Goal: Information Seeking & Learning: Learn about a topic

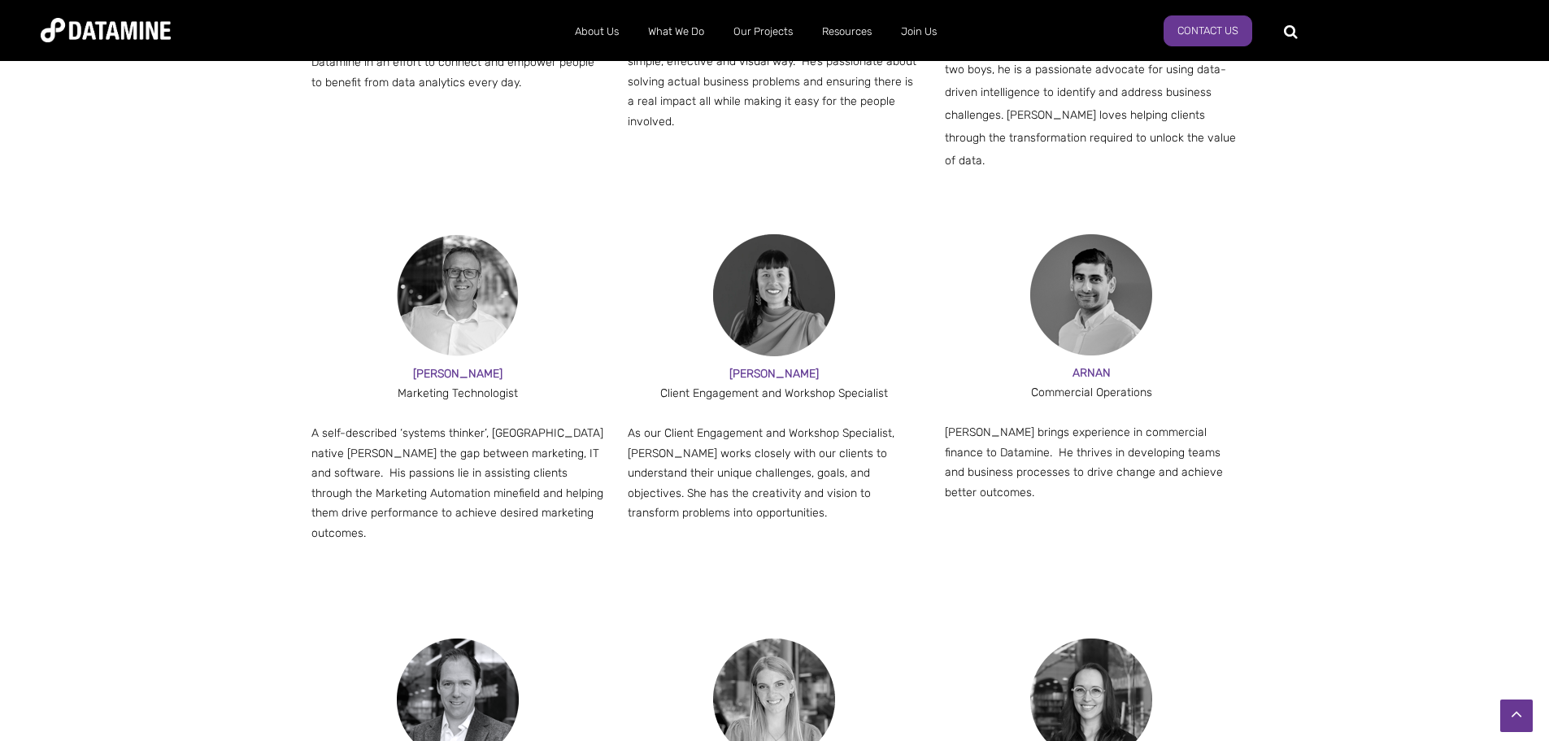
scroll to position [1018, 0]
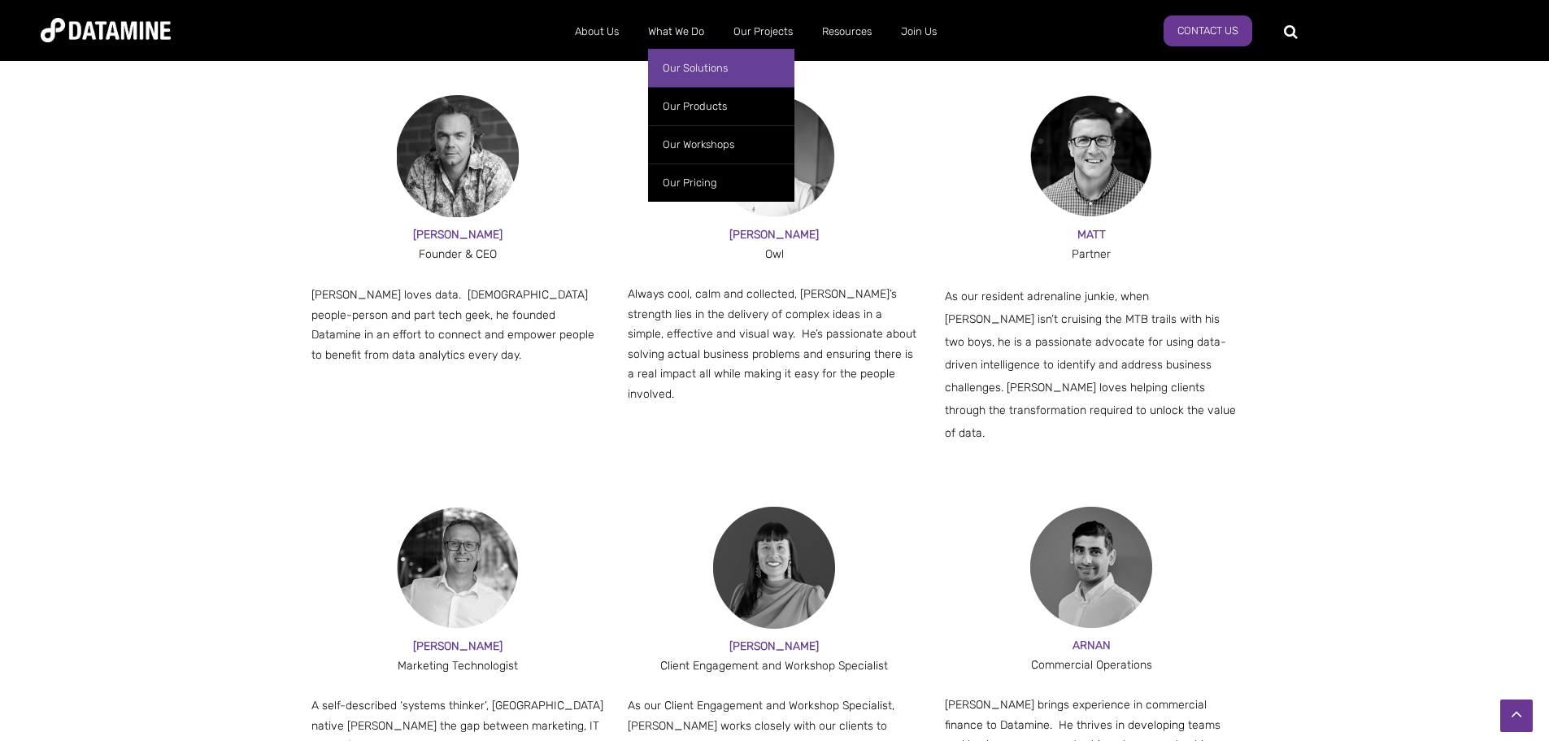
click at [698, 63] on link "Our Solutions" at bounding box center [721, 68] width 146 height 38
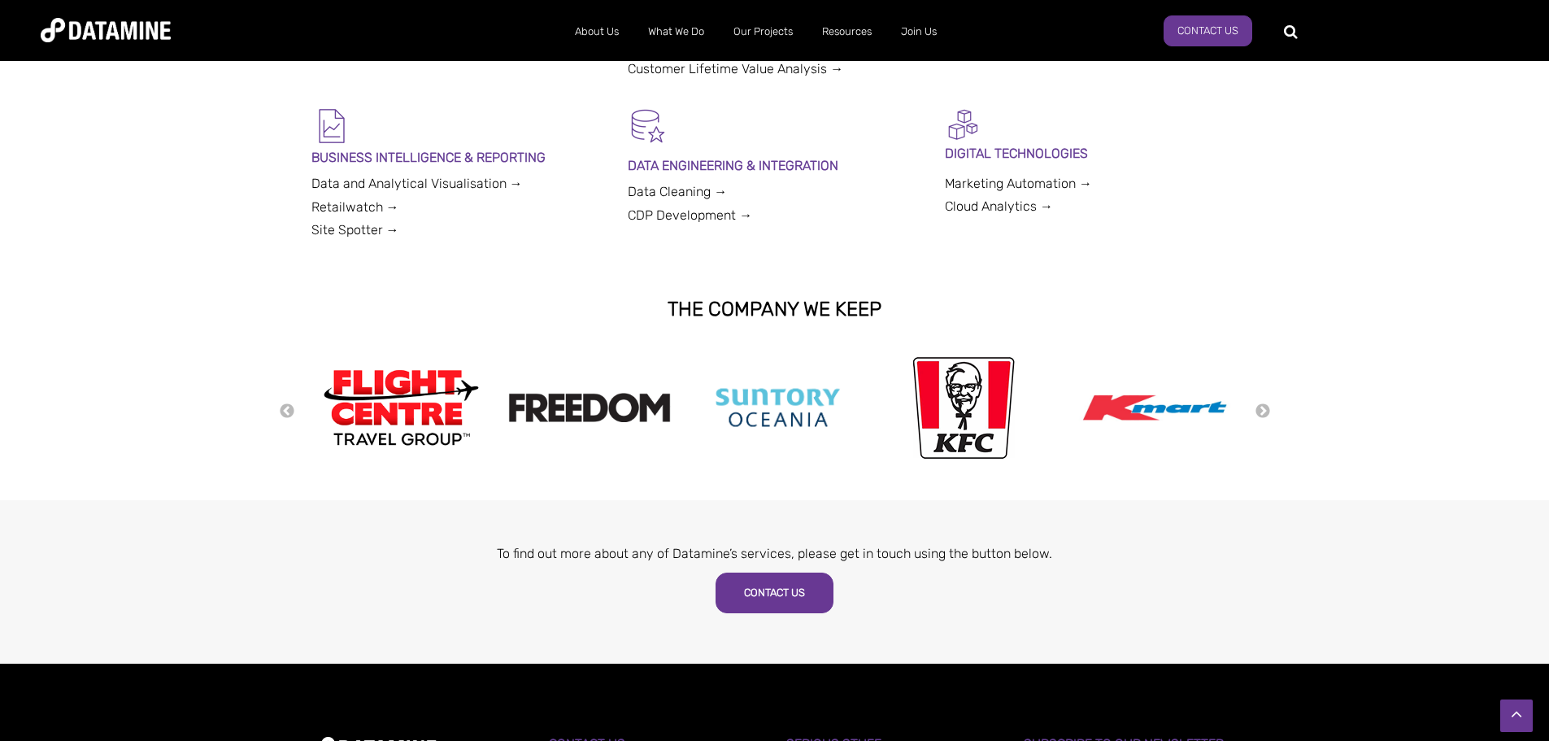
scroll to position [650, 0]
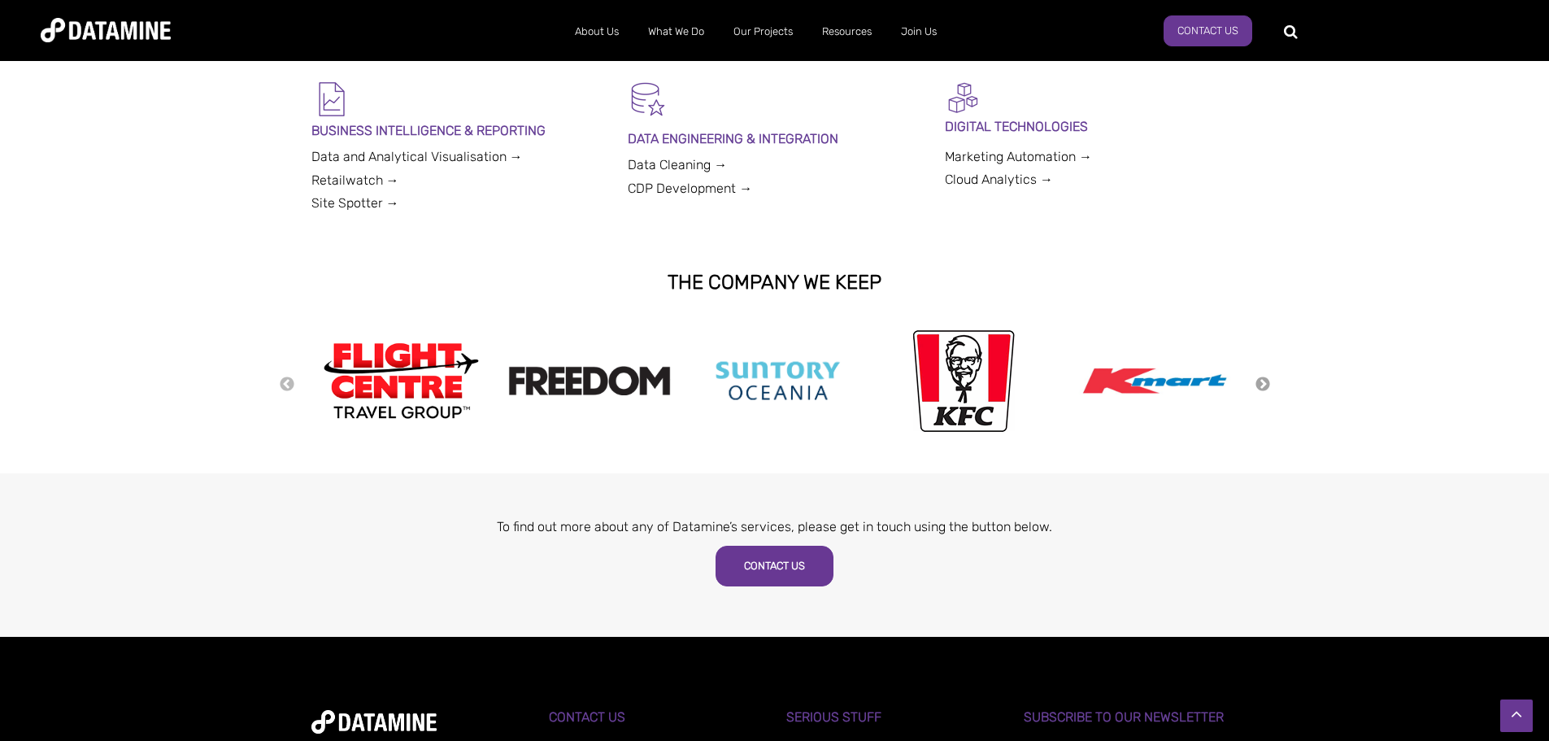
click at [1262, 384] on button "Next" at bounding box center [1262, 385] width 16 height 18
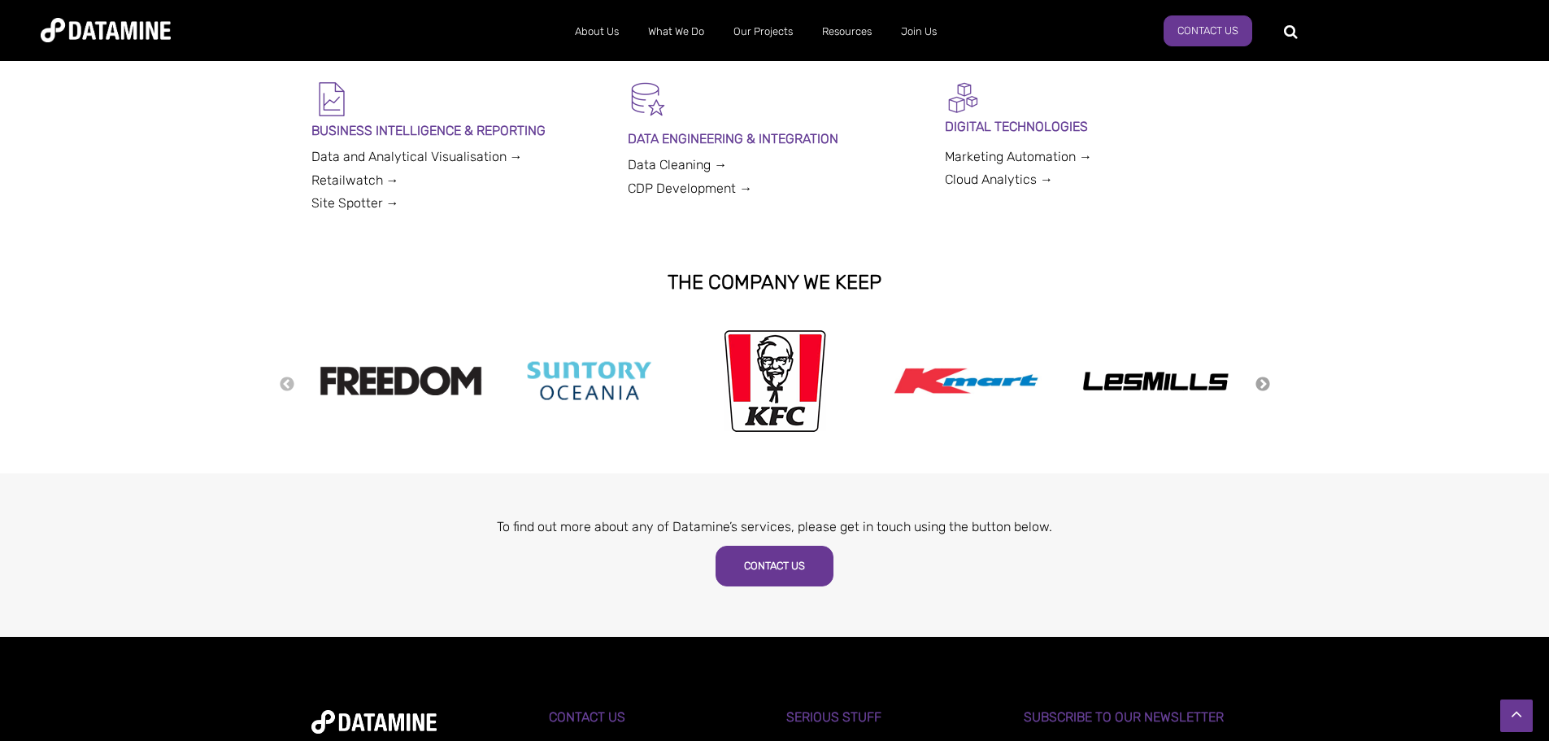
click at [1262, 384] on button "Next" at bounding box center [1262, 385] width 16 height 18
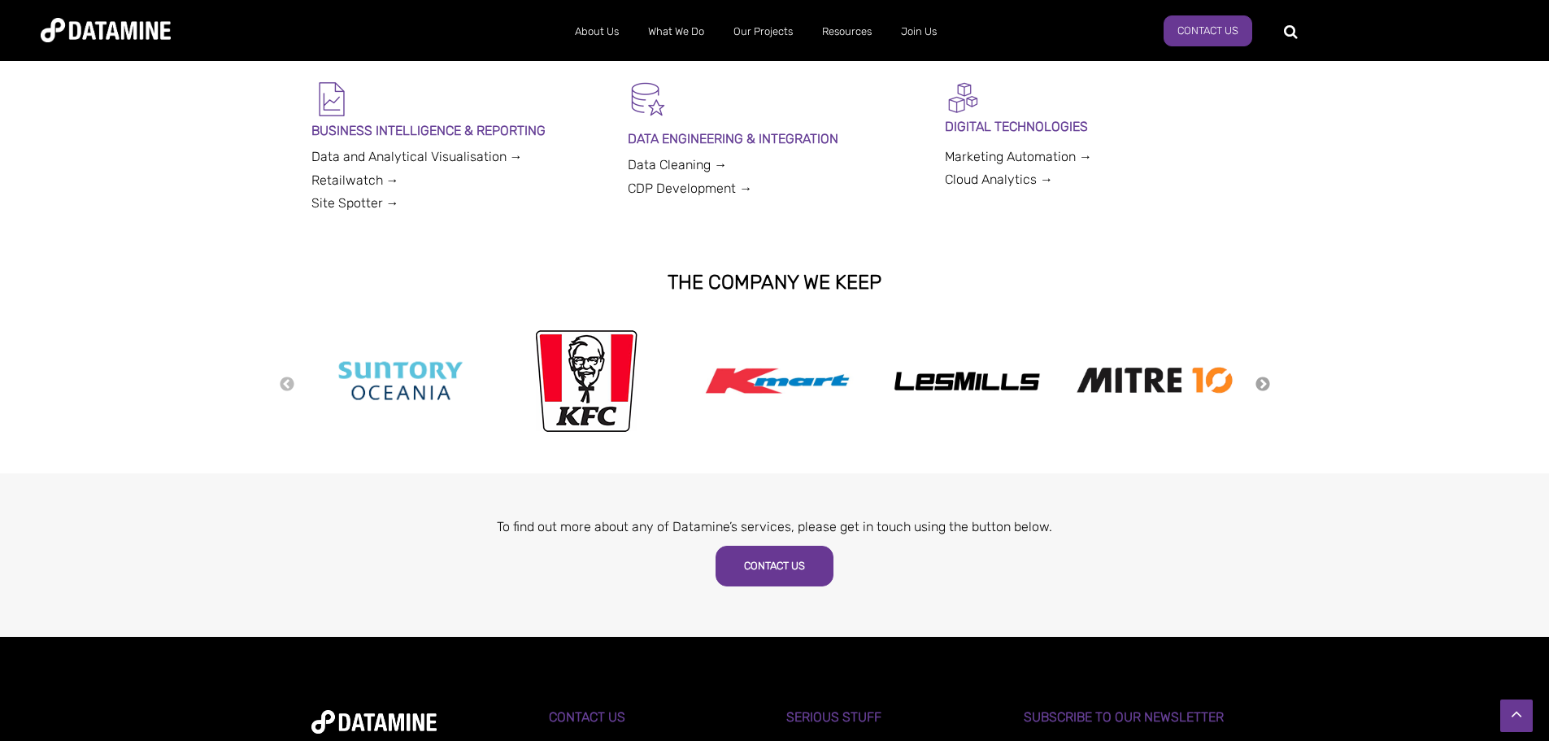
click at [1262, 384] on button "Next" at bounding box center [1262, 385] width 16 height 18
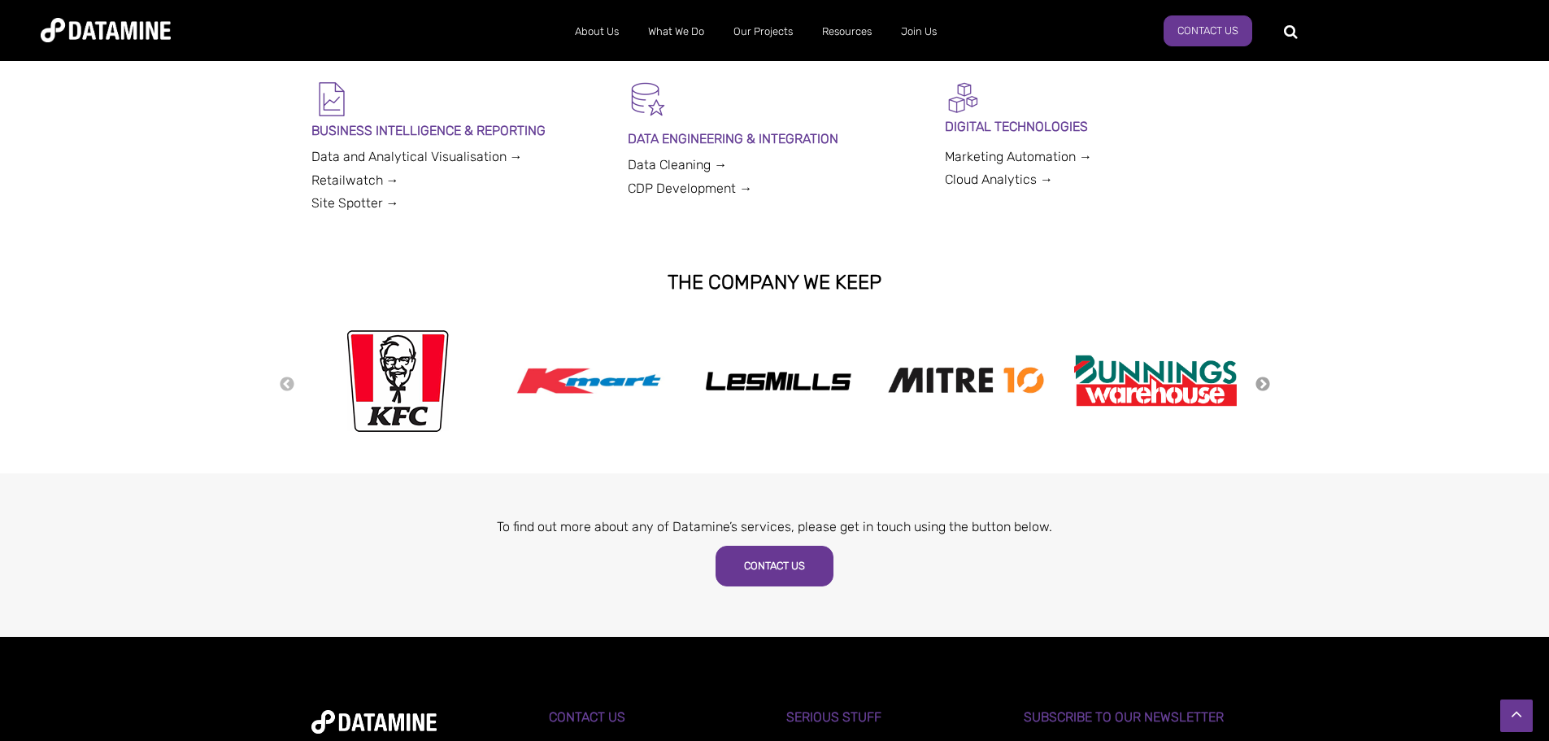
click at [1262, 384] on button "Next" at bounding box center [1262, 385] width 16 height 18
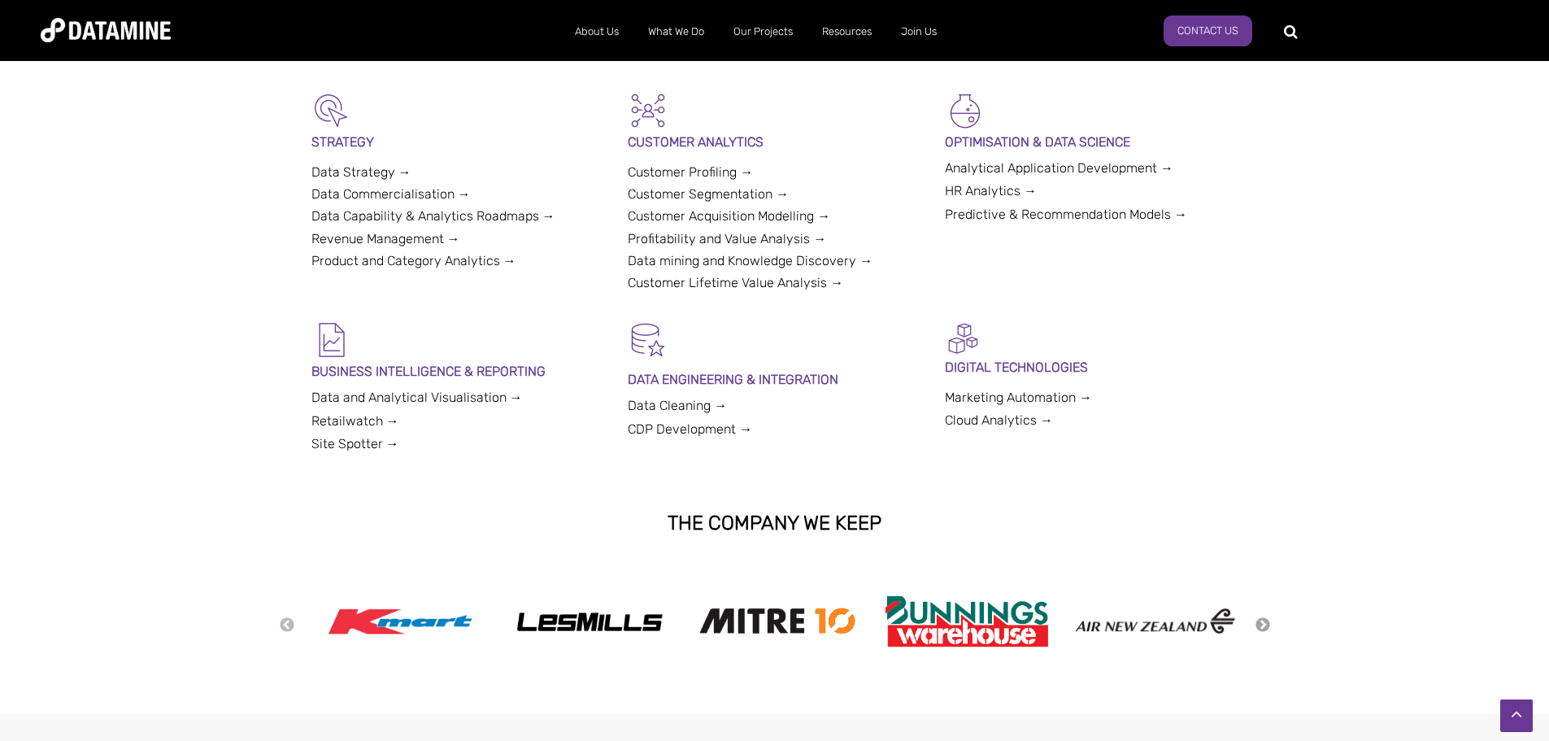
scroll to position [244, 0]
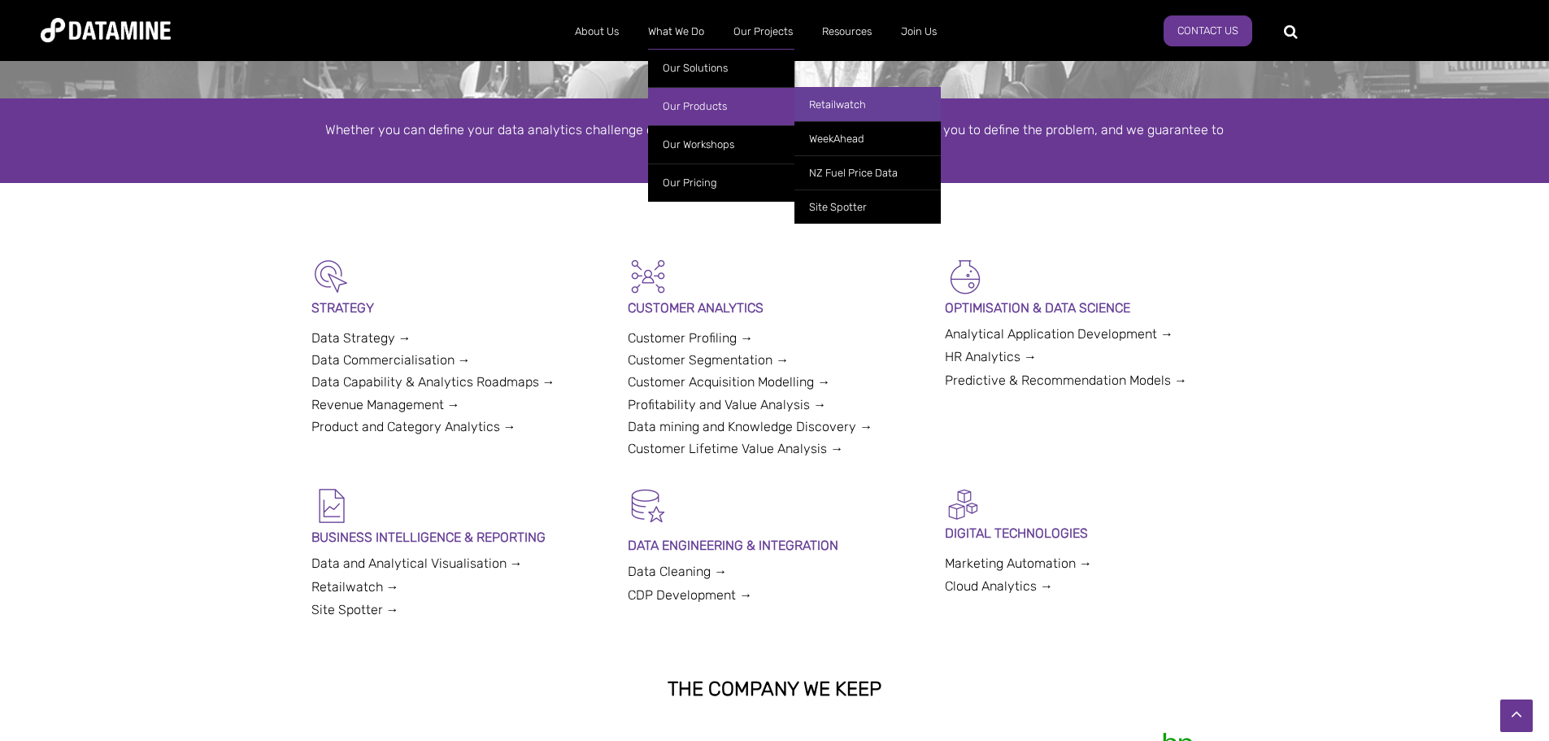
click at [856, 102] on link "Retailwatch" at bounding box center [867, 104] width 146 height 34
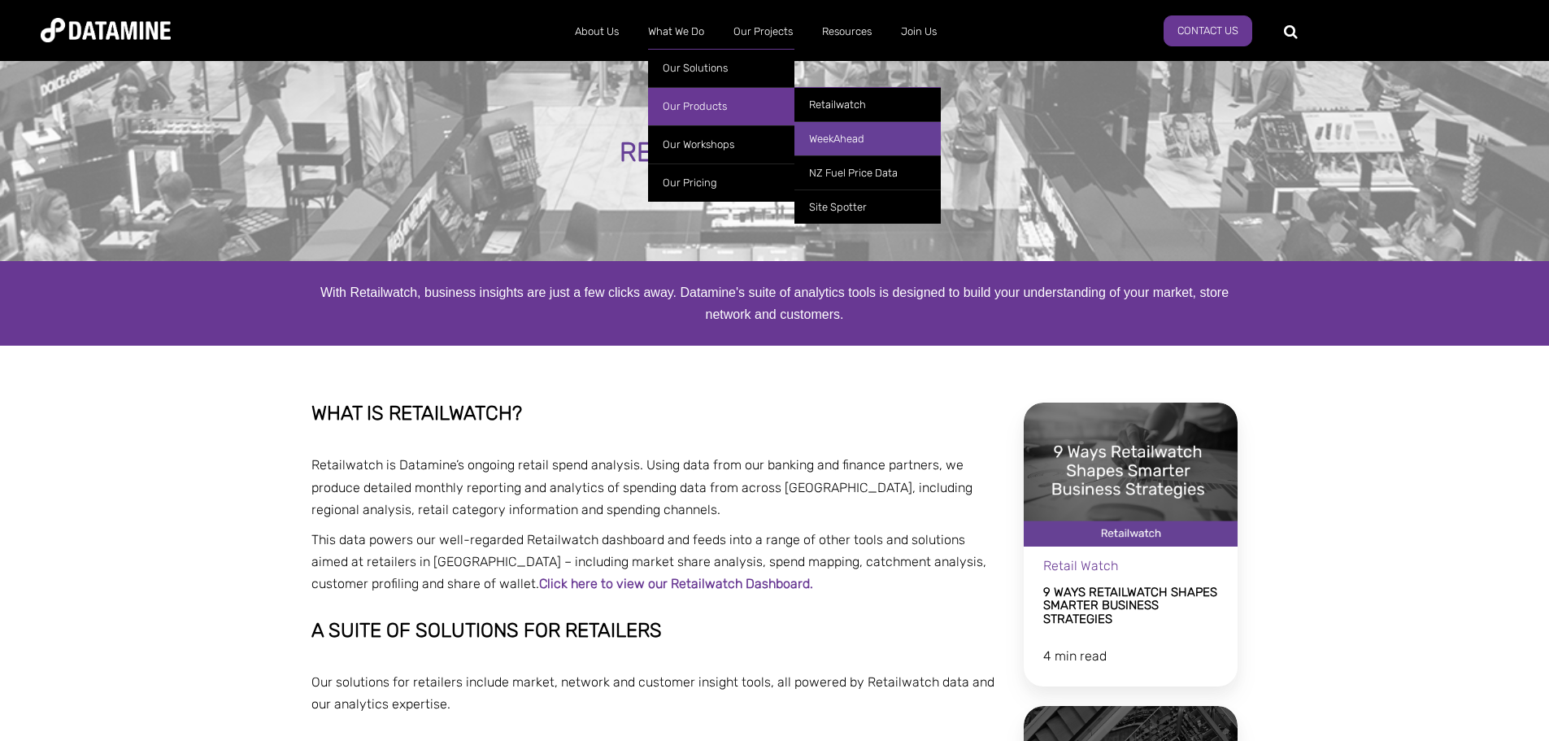
click at [831, 137] on link "WeekAhead" at bounding box center [867, 138] width 146 height 34
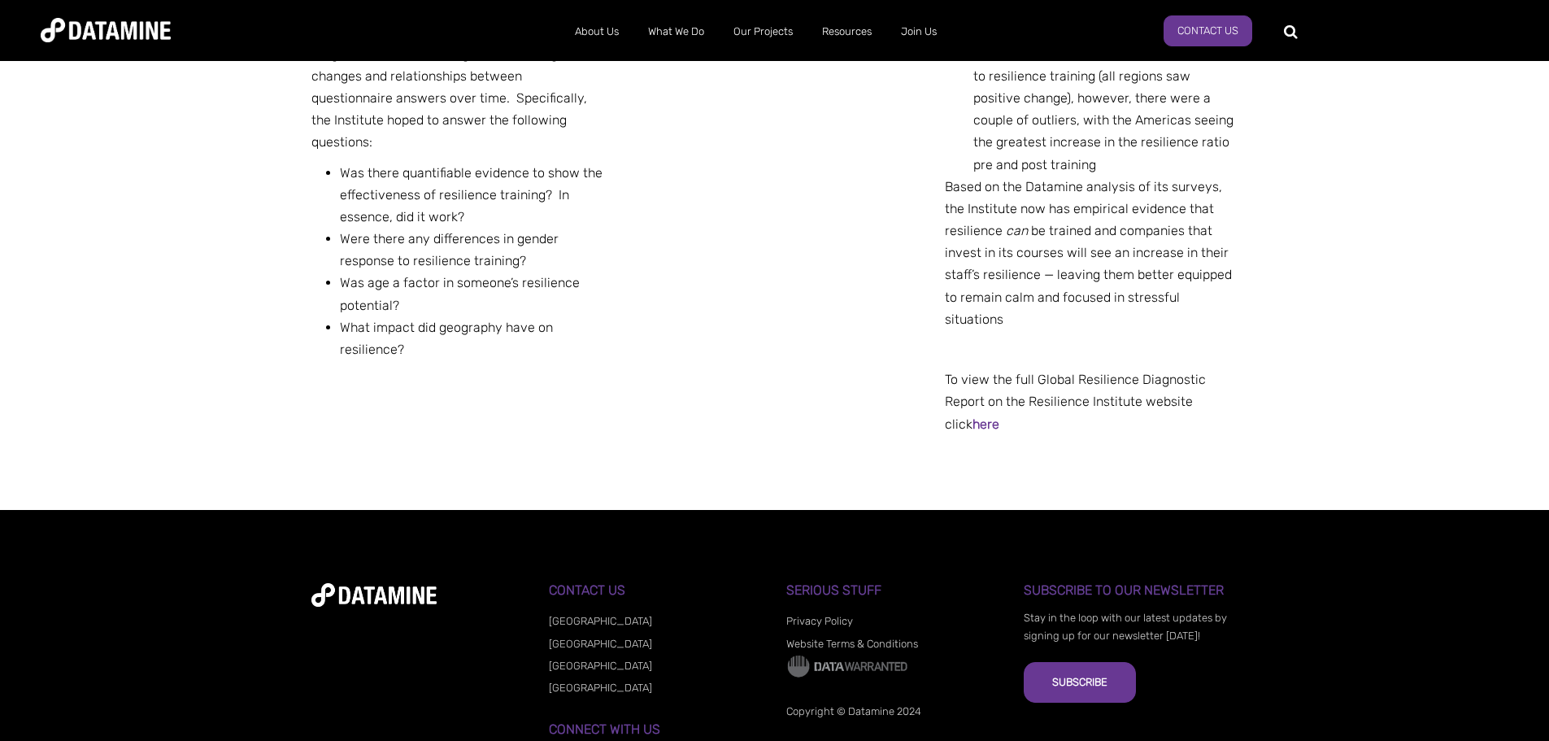
scroll to position [1145, 0]
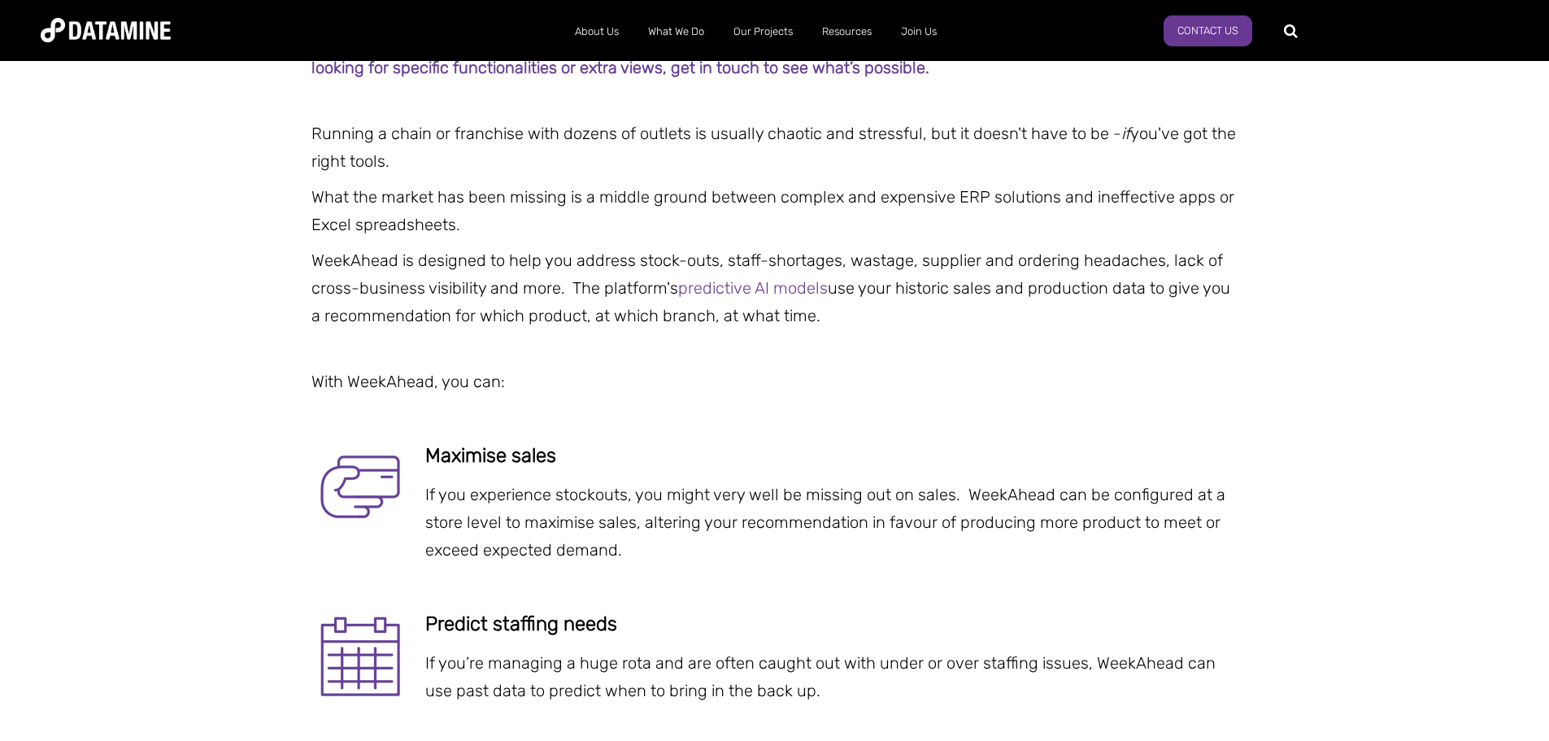
scroll to position [2114, 0]
